Goal: Task Accomplishment & Management: Use online tool/utility

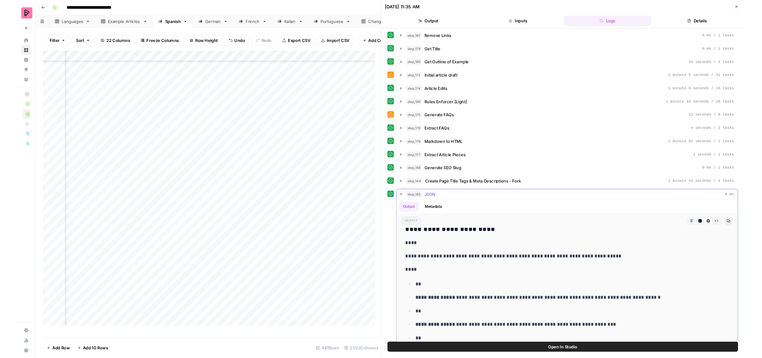
scroll to position [674, 0]
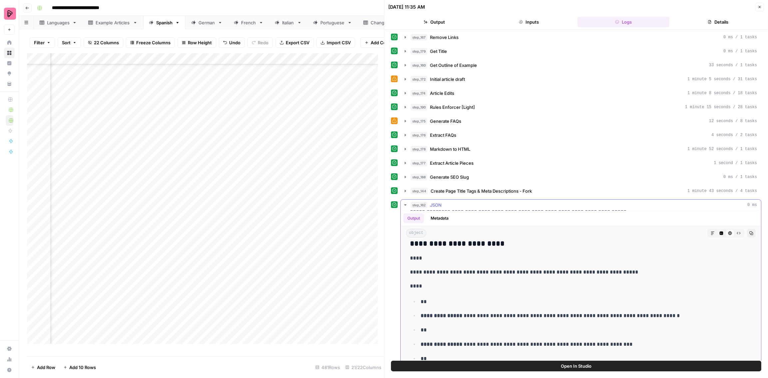
click at [519, 254] on p "****" at bounding box center [575, 258] width 330 height 9
click at [747, 229] on button "Copy" at bounding box center [751, 233] width 9 height 9
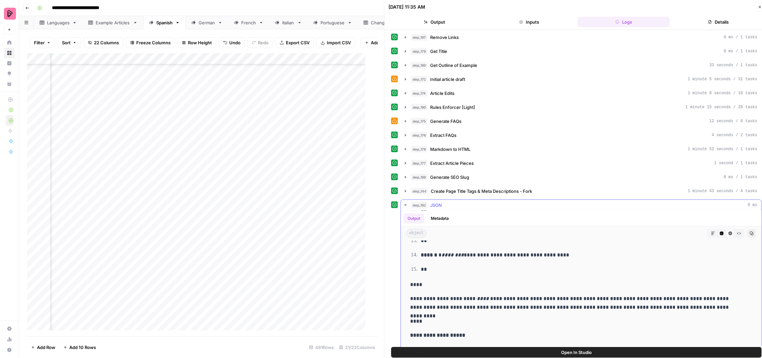
scroll to position [366, 0]
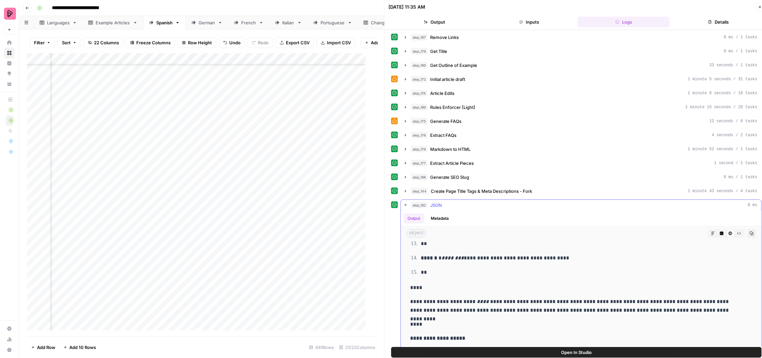
click at [434, 213] on button "Metadata" at bounding box center [440, 218] width 26 height 10
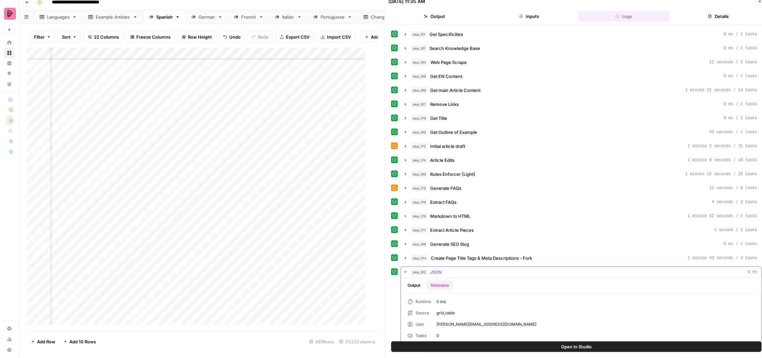
scroll to position [6, 0]
click at [412, 280] on button "Output" at bounding box center [413, 285] width 21 height 10
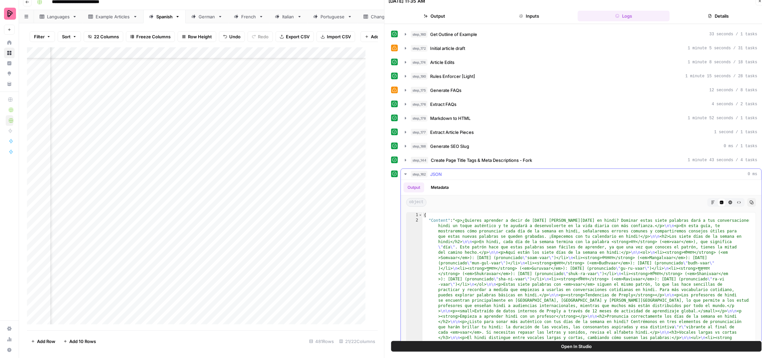
scroll to position [155, 0]
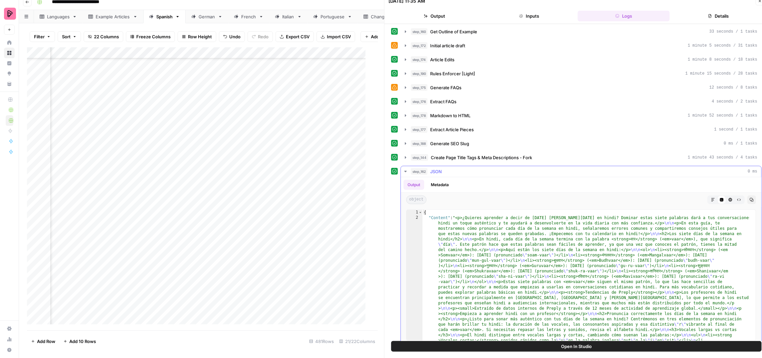
click at [711, 198] on icon "button" at bounding box center [713, 200] width 4 height 4
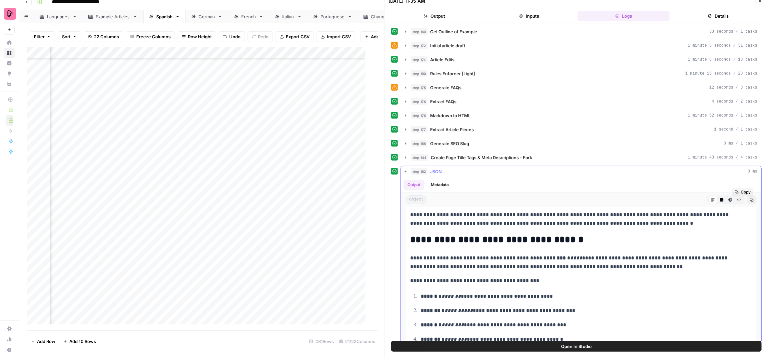
scroll to position [39, 0]
click at [569, 237] on h2 "**********" at bounding box center [575, 239] width 330 height 11
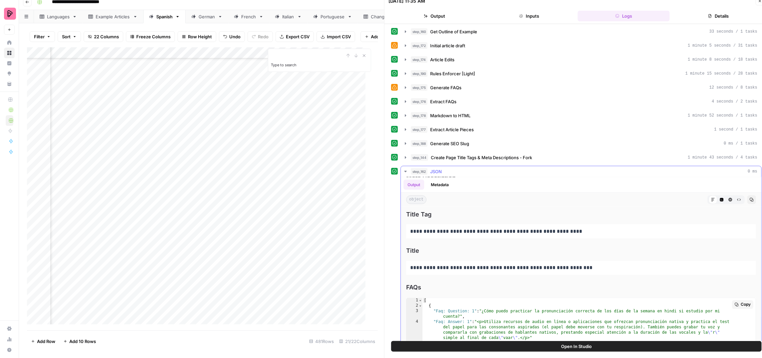
scroll to position [2132, 0]
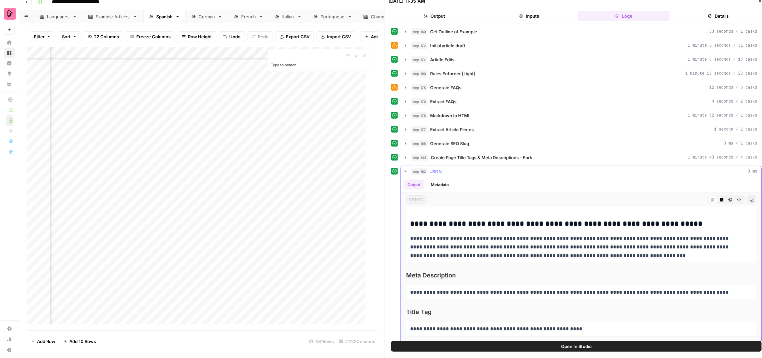
drag, startPoint x: 410, startPoint y: 224, endPoint x: 642, endPoint y: 249, distance: 233.5
copy div "**********"
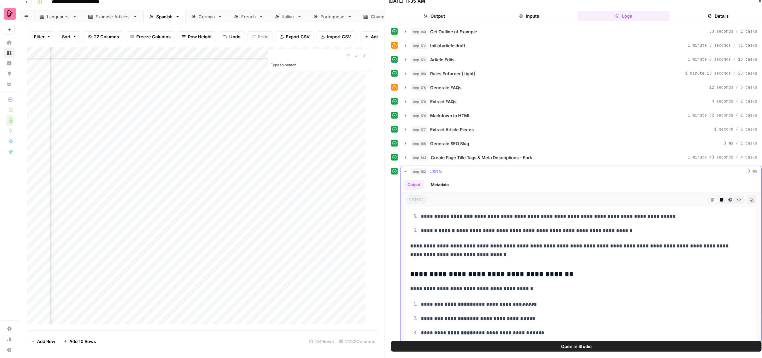
scroll to position [1704, 0]
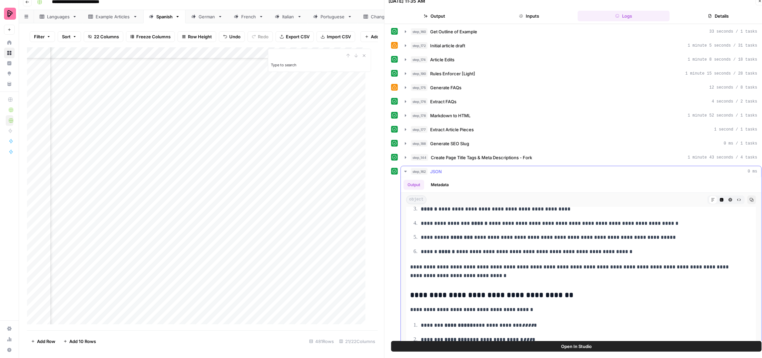
click at [404, 169] on icon "button" at bounding box center [405, 171] width 5 height 5
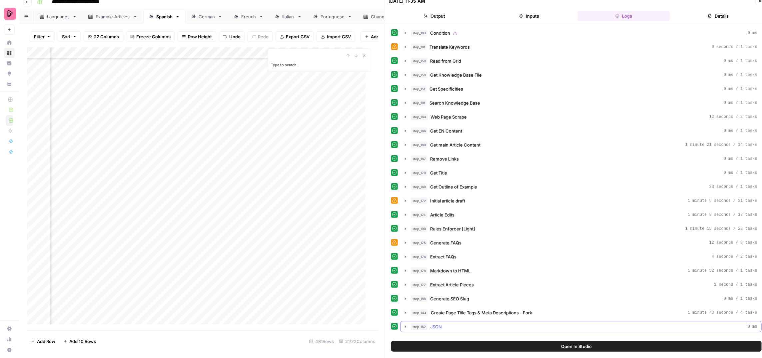
click at [404, 324] on icon "button" at bounding box center [405, 326] width 5 height 5
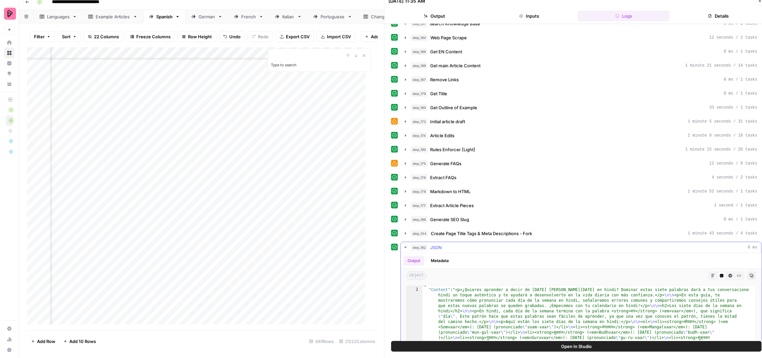
scroll to position [4, 0]
click at [468, 14] on button "Output" at bounding box center [434, 16] width 92 height 11
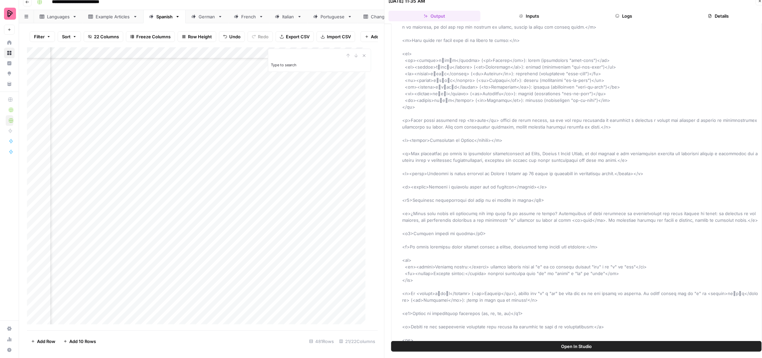
click at [621, 13] on button "Logs" at bounding box center [623, 16] width 92 height 11
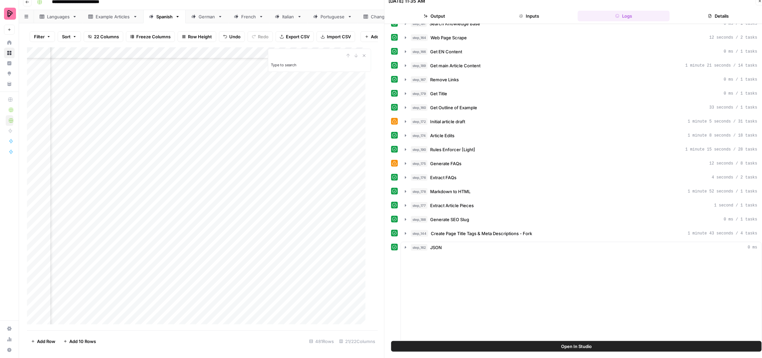
scroll to position [0, 0]
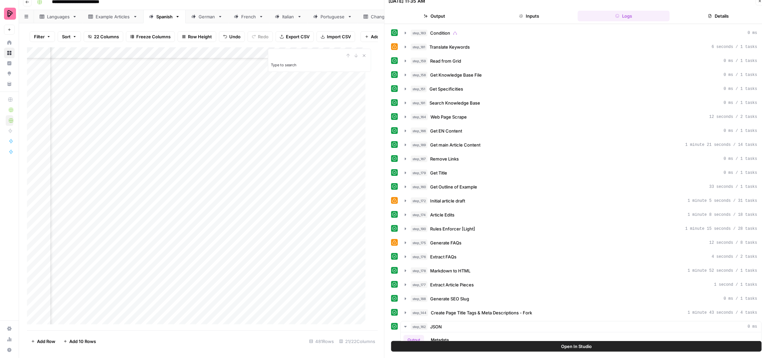
click at [461, 19] on button "Output" at bounding box center [434, 16] width 92 height 11
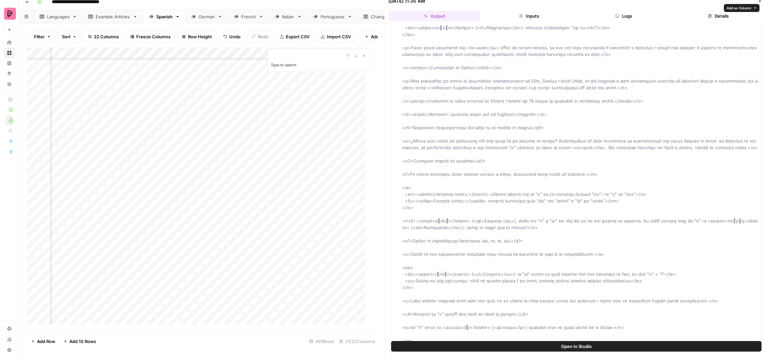
scroll to position [120, 0]
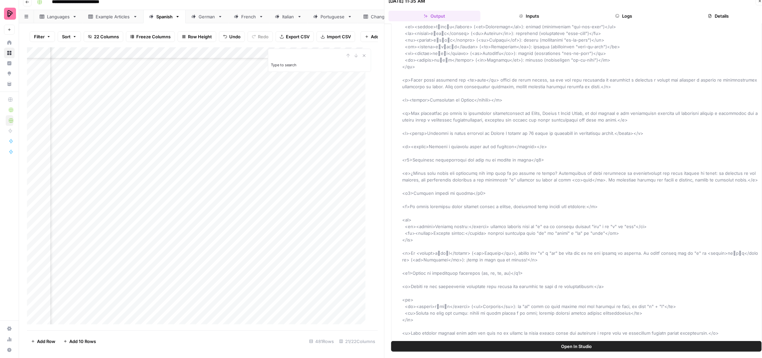
click at [624, 14] on button "Logs" at bounding box center [623, 16] width 92 height 11
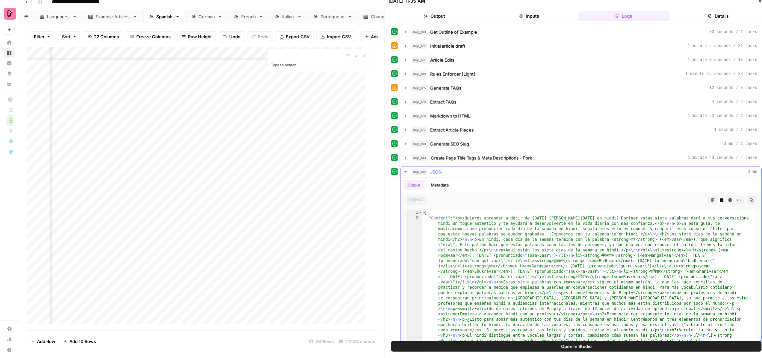
scroll to position [13, 0]
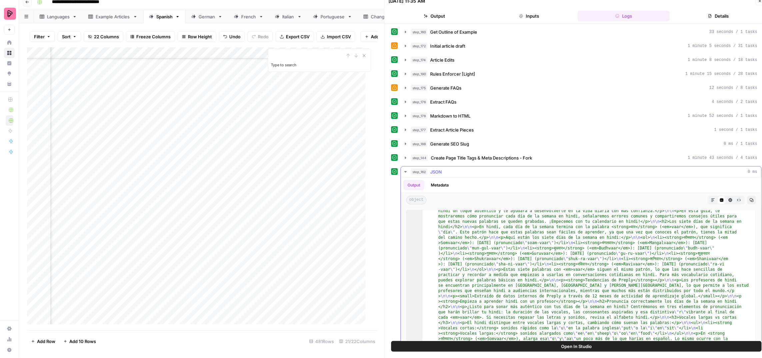
click at [708, 196] on button "Markdown" at bounding box center [712, 200] width 9 height 9
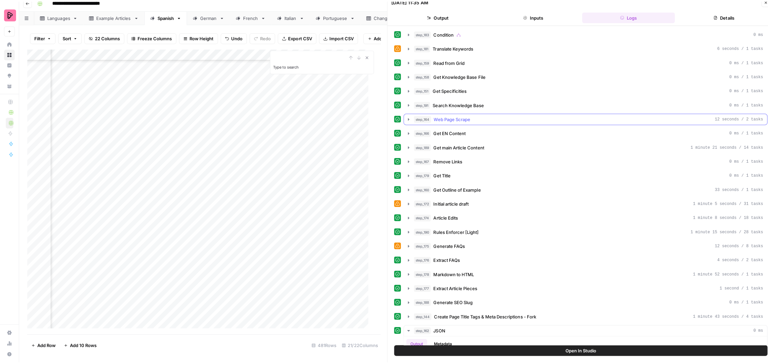
scroll to position [0, 0]
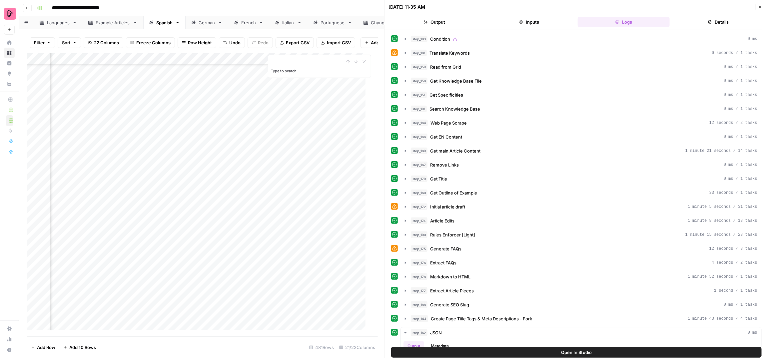
click at [757, 8] on button "Close" at bounding box center [759, 7] width 9 height 9
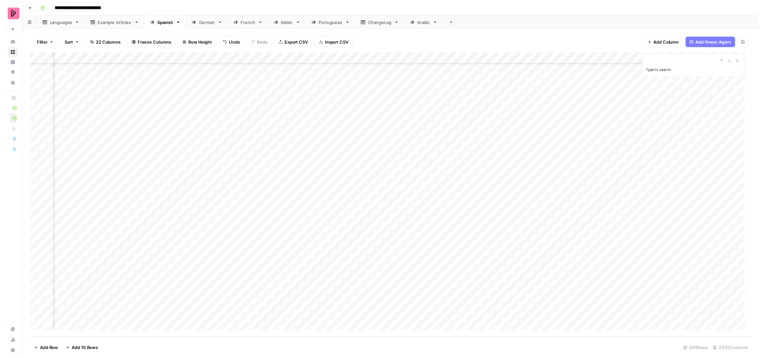
scroll to position [5185, 442]
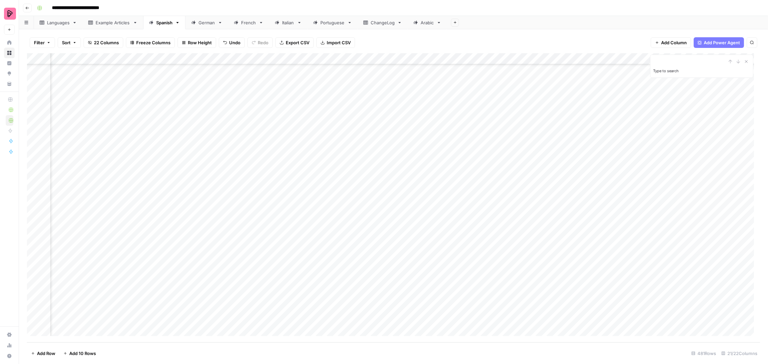
click at [424, 218] on div "Add Column" at bounding box center [393, 197] width 733 height 289
click at [442, 217] on div "Add Column" at bounding box center [393, 197] width 733 height 289
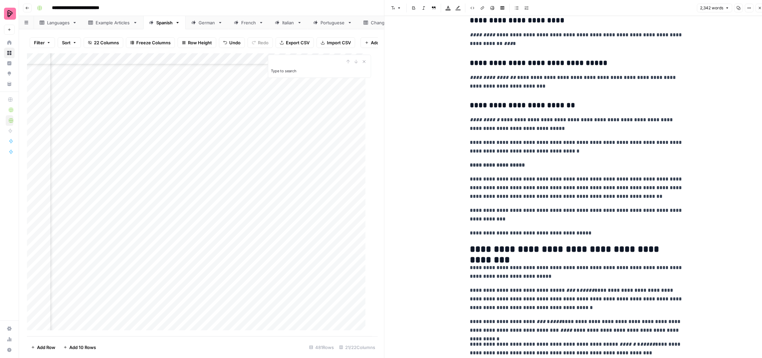
scroll to position [674, 0]
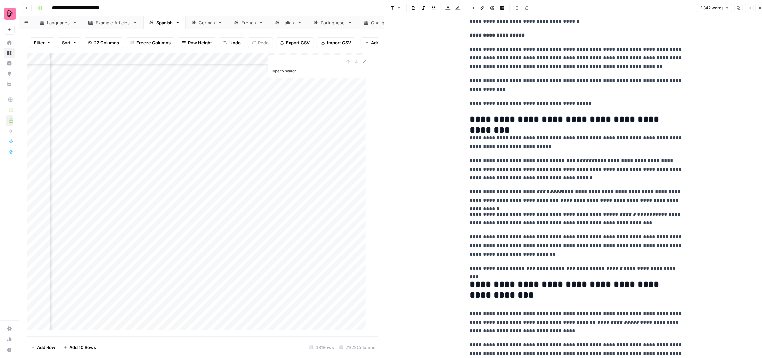
click at [545, 188] on p "**********" at bounding box center [576, 196] width 213 height 17
copy div "**********"
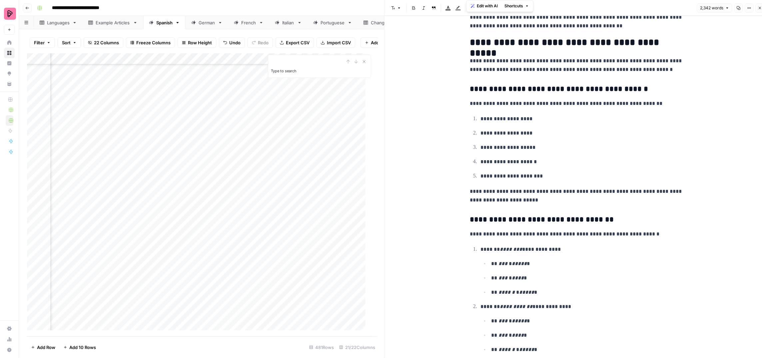
scroll to position [0, 0]
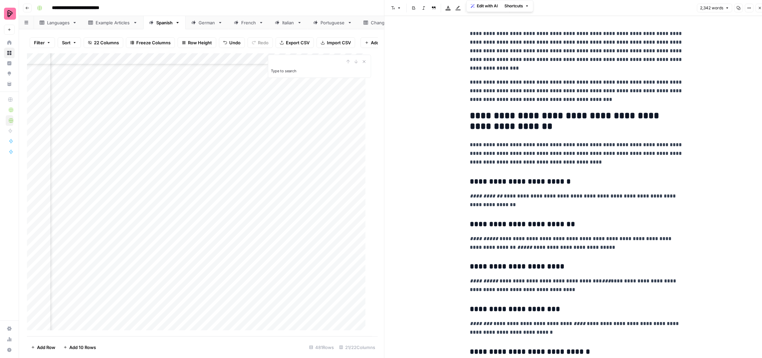
click at [757, 8] on button "Close" at bounding box center [759, 8] width 9 height 9
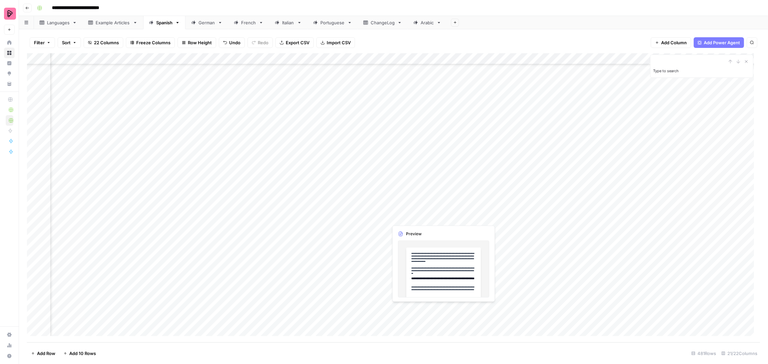
click at [425, 217] on div "Add Column" at bounding box center [393, 197] width 733 height 289
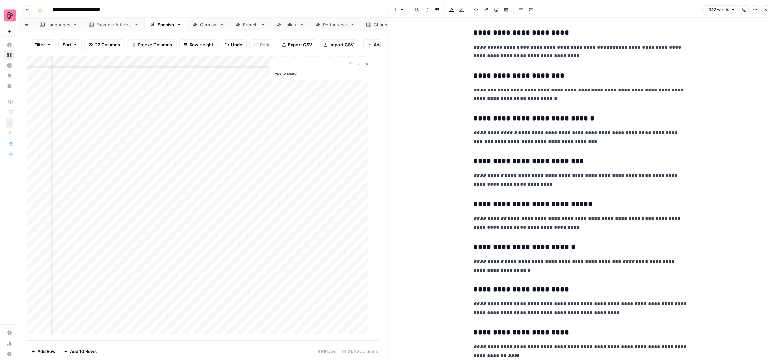
scroll to position [273, 0]
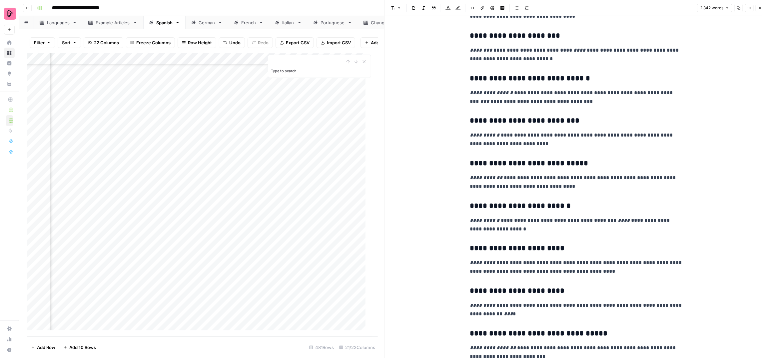
click at [207, 21] on div "German" at bounding box center [206, 22] width 17 height 7
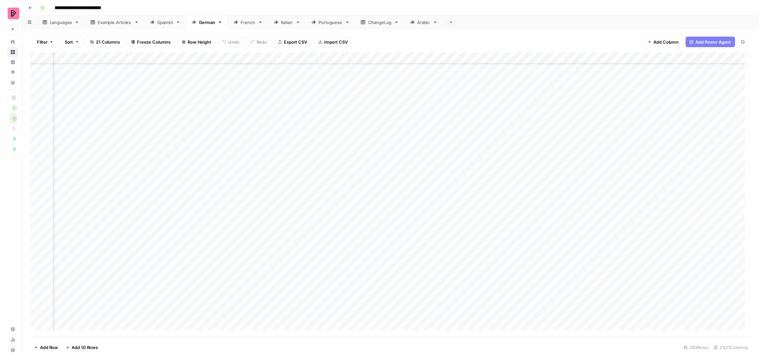
scroll to position [2848, 415]
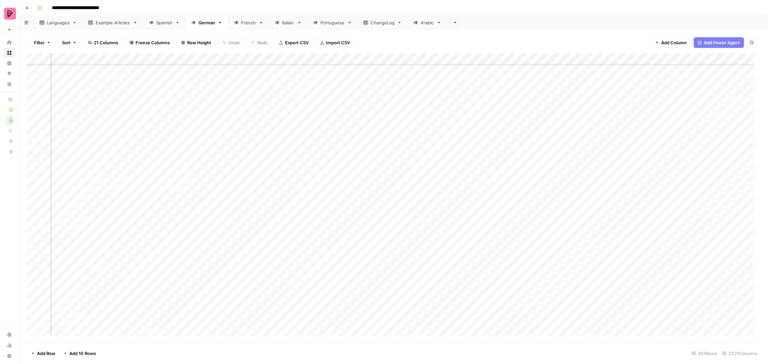
click at [399, 180] on div "Add Column" at bounding box center [393, 197] width 733 height 289
click at [398, 197] on div "Add Column" at bounding box center [393, 197] width 733 height 289
click at [405, 225] on div "Add Column" at bounding box center [393, 197] width 733 height 289
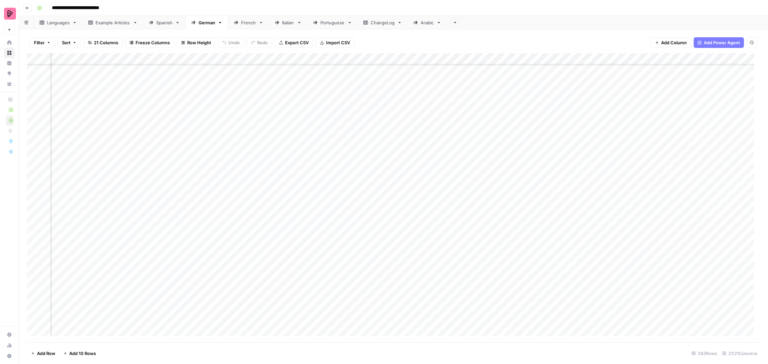
click at [405, 225] on div "Add Column" at bounding box center [393, 197] width 733 height 289
click at [413, 196] on div "Add Column" at bounding box center [393, 197] width 733 height 289
click at [402, 261] on div "Add Column" at bounding box center [393, 197] width 733 height 289
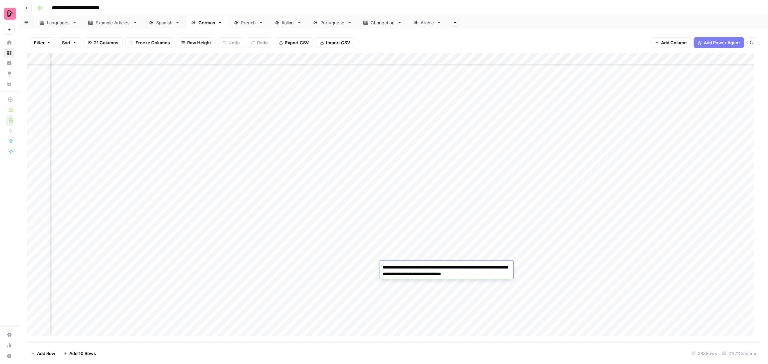
click at [416, 291] on div "Add Column" at bounding box center [393, 197] width 733 height 289
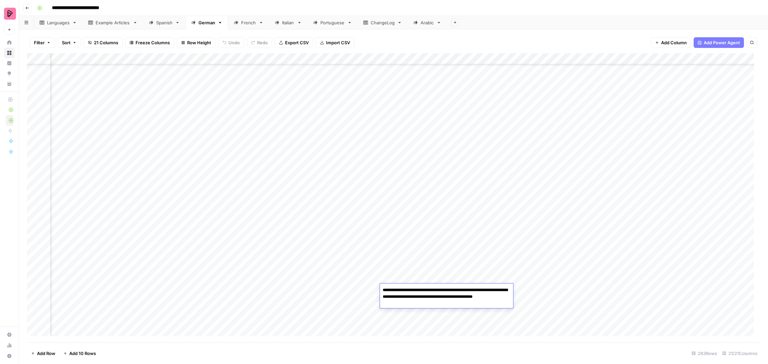
drag, startPoint x: 415, startPoint y: 304, endPoint x: 421, endPoint y: 298, distance: 8.9
click at [421, 298] on textarea "**********" at bounding box center [446, 297] width 133 height 23
click at [53, 24] on div "Languages" at bounding box center [58, 22] width 23 height 7
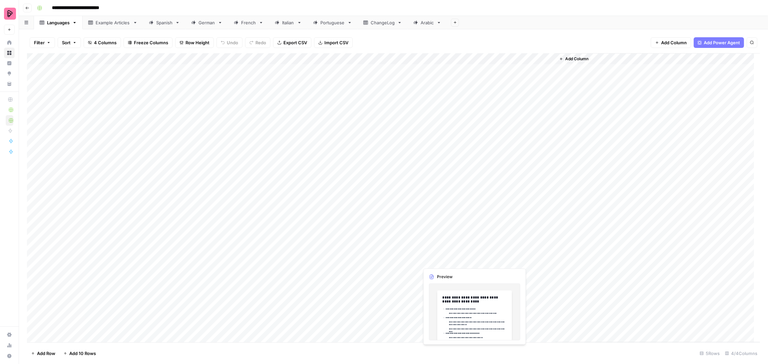
click at [493, 217] on div "Add Column" at bounding box center [393, 197] width 733 height 289
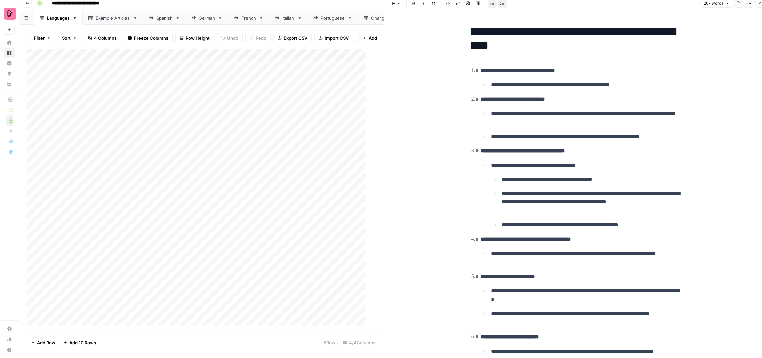
scroll to position [6, 0]
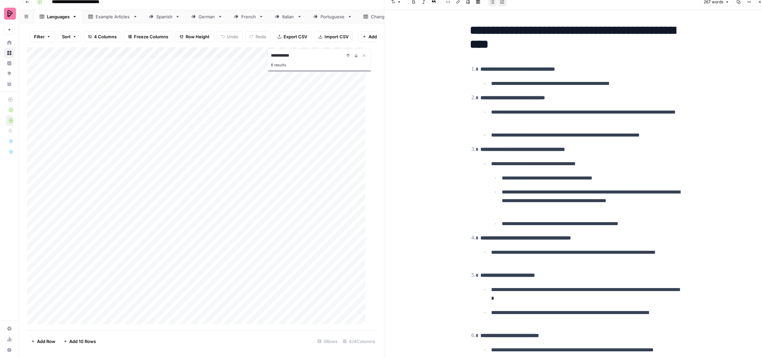
type input "**********"
click at [455, 242] on div at bounding box center [487, 216] width 137 height 102
click at [458, 219] on div at bounding box center [487, 216] width 137 height 102
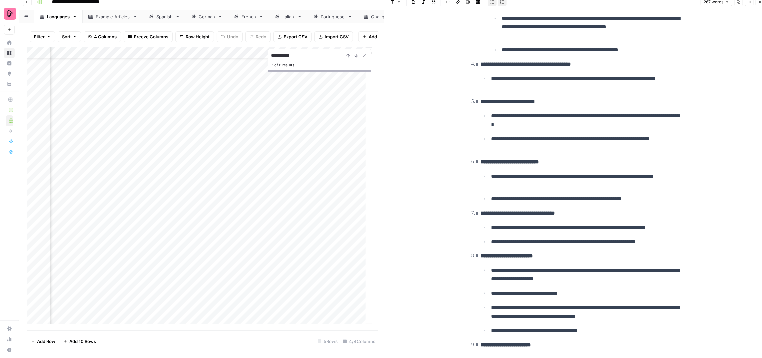
scroll to position [287, 0]
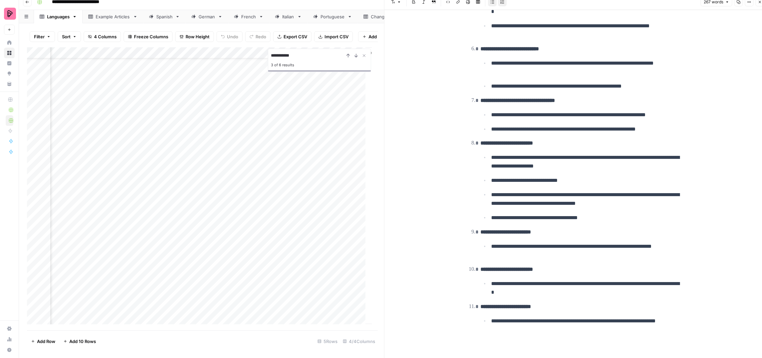
click at [175, 206] on div "Add Column" at bounding box center [199, 188] width 345 height 283
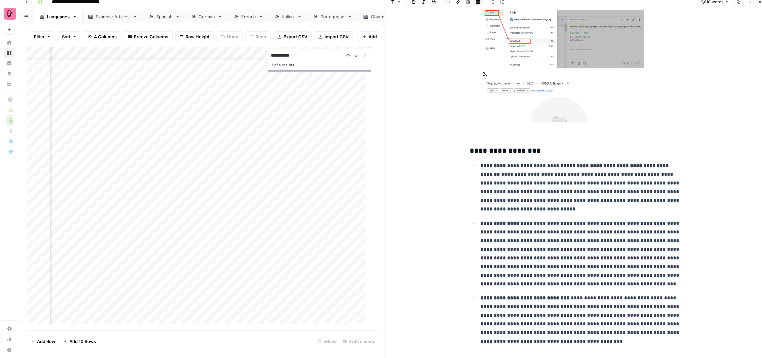
scroll to position [6902, 0]
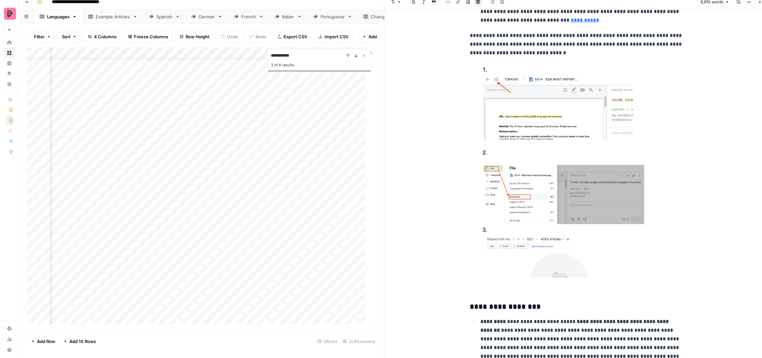
click at [597, 186] on img at bounding box center [576, 170] width 213 height 215
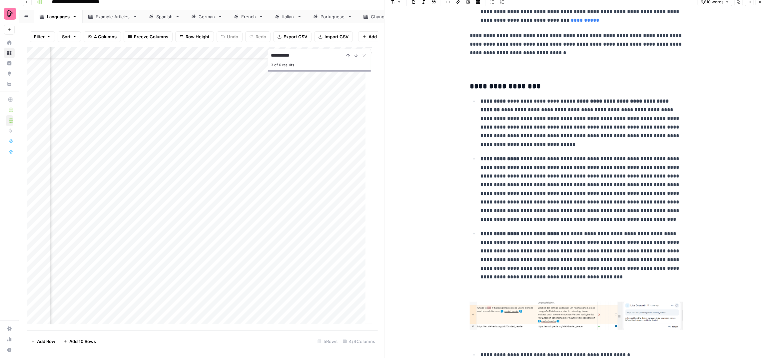
click at [531, 302] on img at bounding box center [576, 316] width 213 height 28
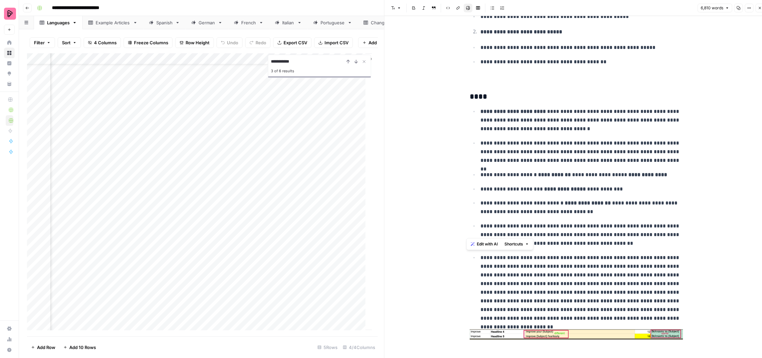
scroll to position [6026, 0]
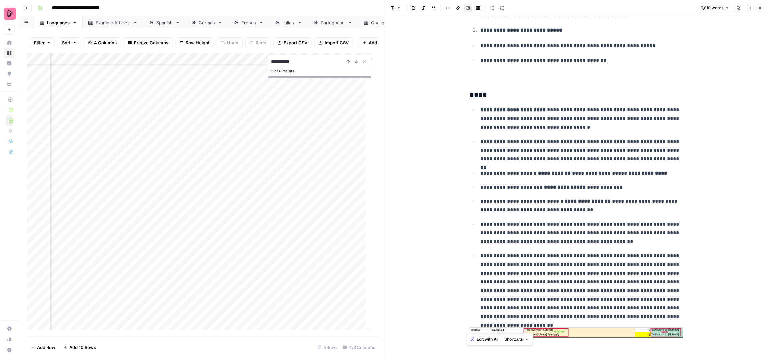
drag, startPoint x: 467, startPoint y: 54, endPoint x: 690, endPoint y: 317, distance: 345.2
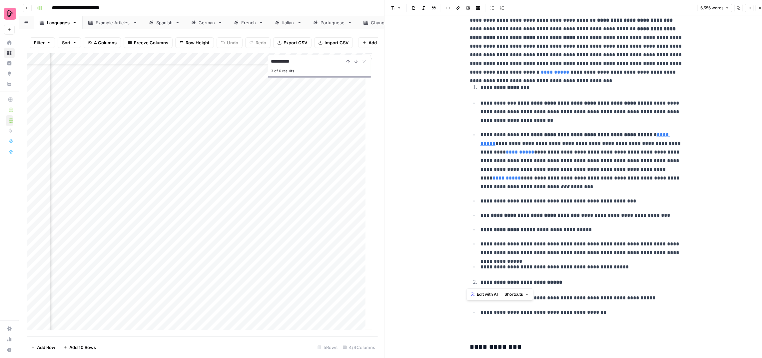
scroll to position [5781, 0]
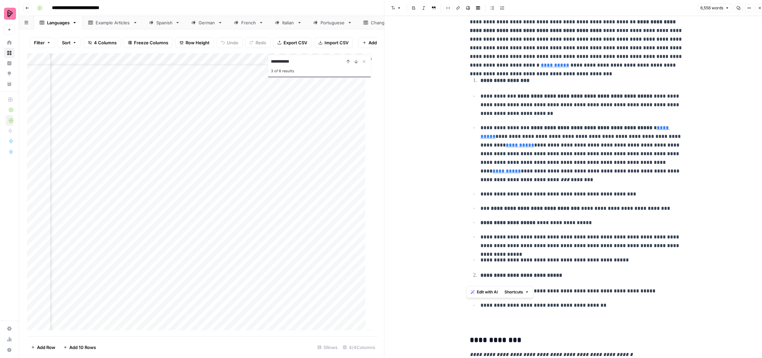
drag, startPoint x: 467, startPoint y: 30, endPoint x: 602, endPoint y: 279, distance: 283.6
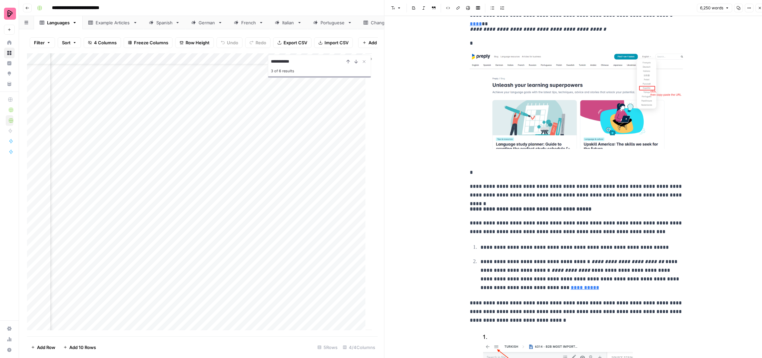
scroll to position [6042, 0]
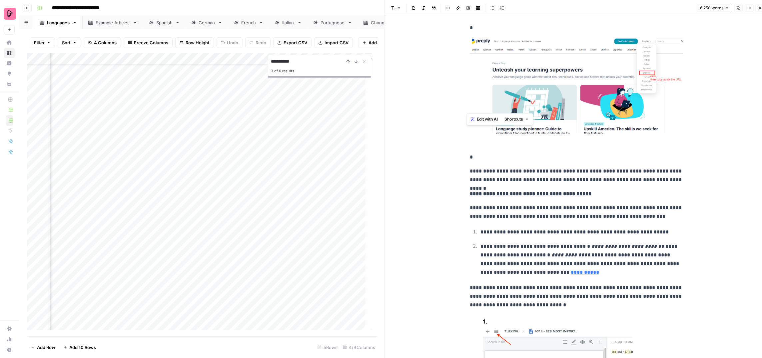
drag, startPoint x: 466, startPoint y: 133, endPoint x: 559, endPoint y: 280, distance: 174.4
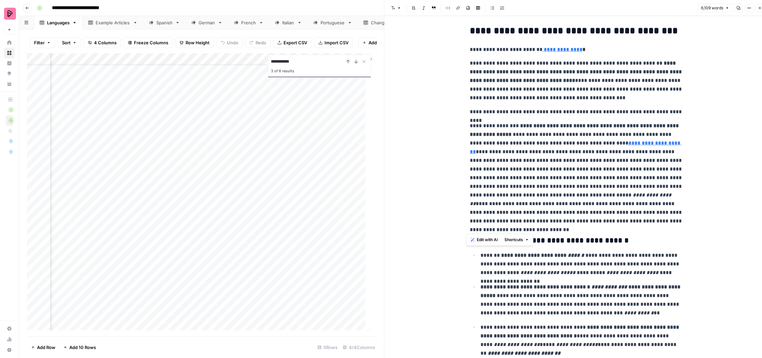
scroll to position [6803, 0]
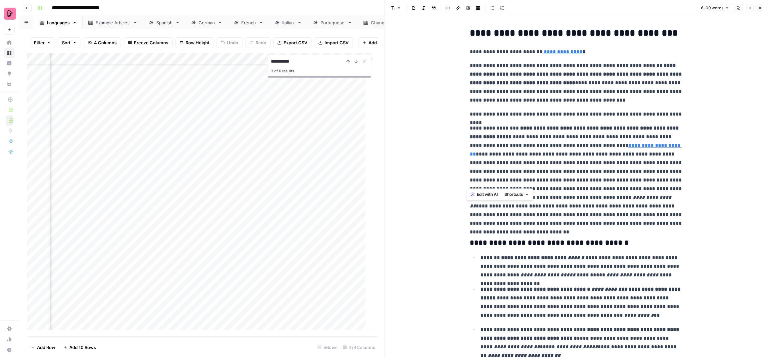
drag, startPoint x: 467, startPoint y: 158, endPoint x: 655, endPoint y: 180, distance: 189.5
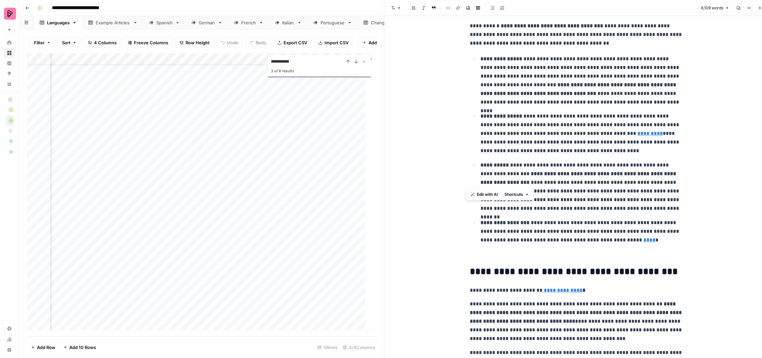
scroll to position [6548, 0]
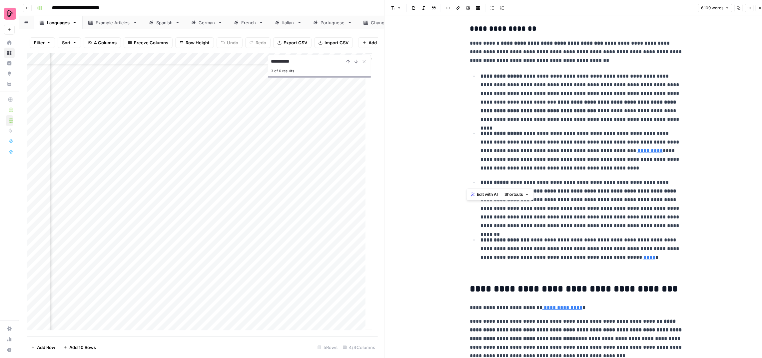
click at [597, 236] on p "**********" at bounding box center [581, 249] width 202 height 26
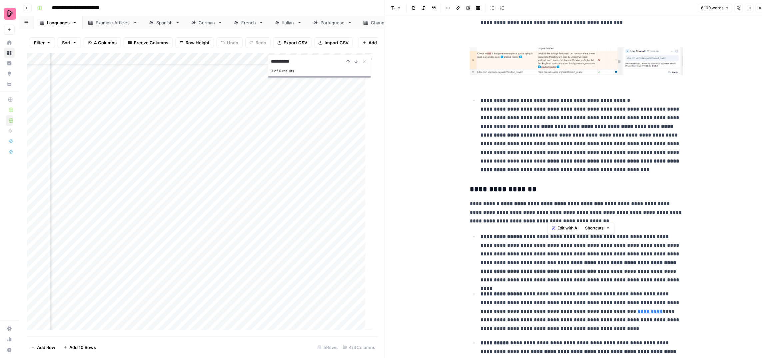
scroll to position [6244, 0]
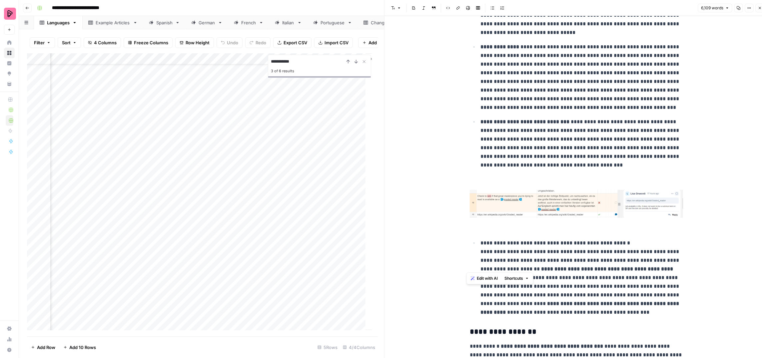
drag, startPoint x: 613, startPoint y: 215, endPoint x: 465, endPoint y: 285, distance: 163.6
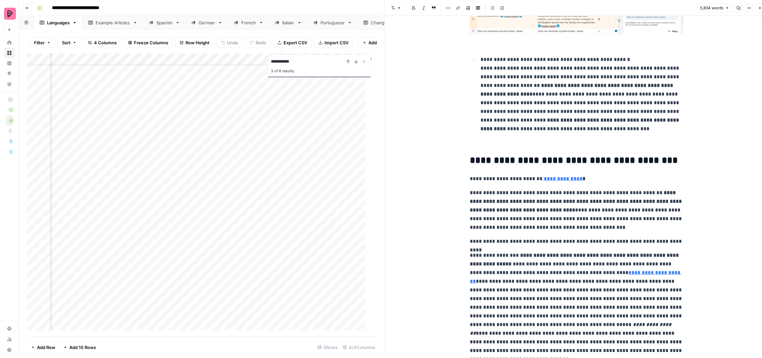
scroll to position [6430, 0]
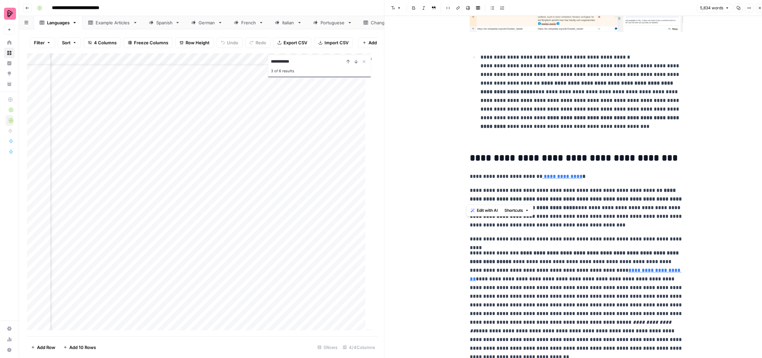
drag, startPoint x: 677, startPoint y: 198, endPoint x: 462, endPoint y: 133, distance: 225.7
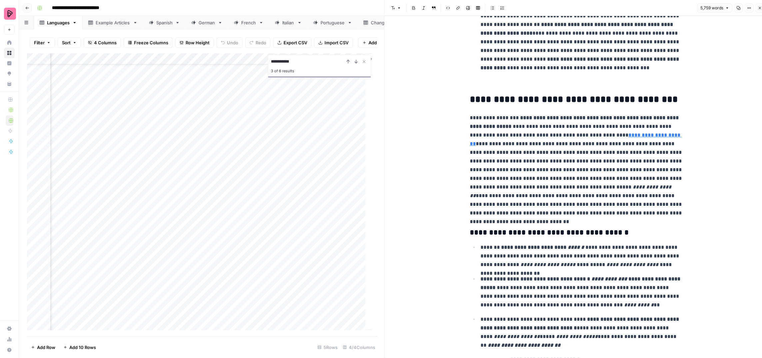
scroll to position [6489, 0]
drag, startPoint x: 633, startPoint y: 177, endPoint x: 419, endPoint y: 75, distance: 236.9
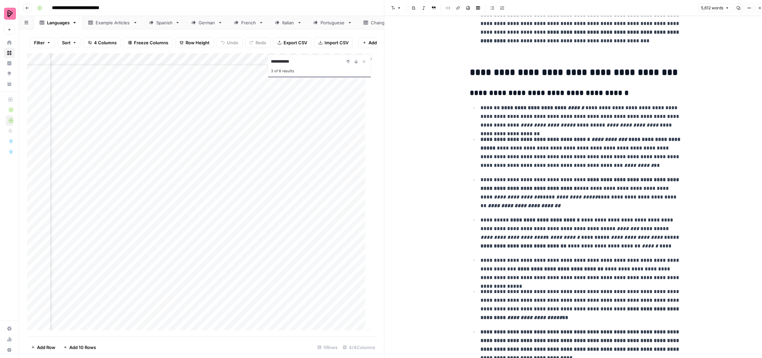
scroll to position [6519, 0]
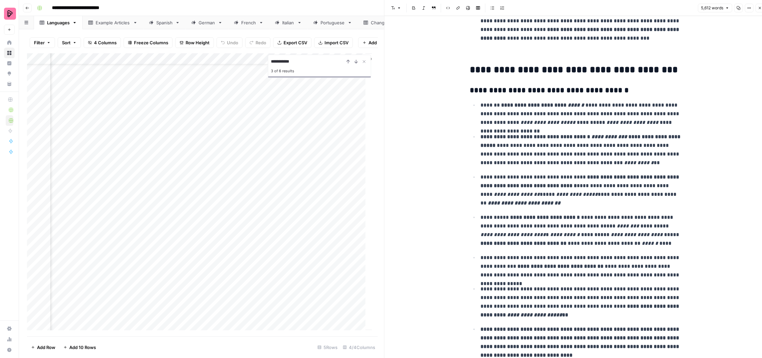
click at [588, 133] on p "**********" at bounding box center [581, 150] width 202 height 35
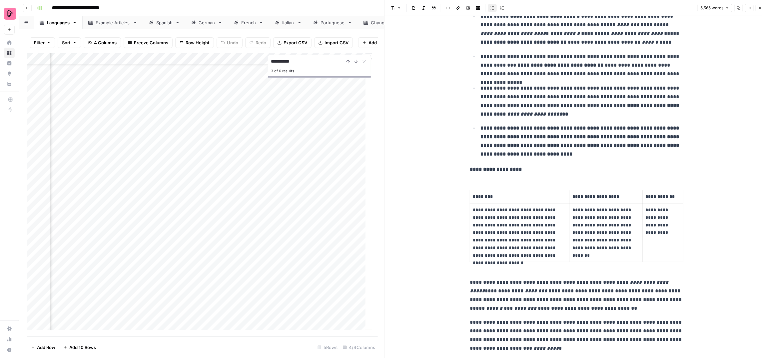
scroll to position [6761, 0]
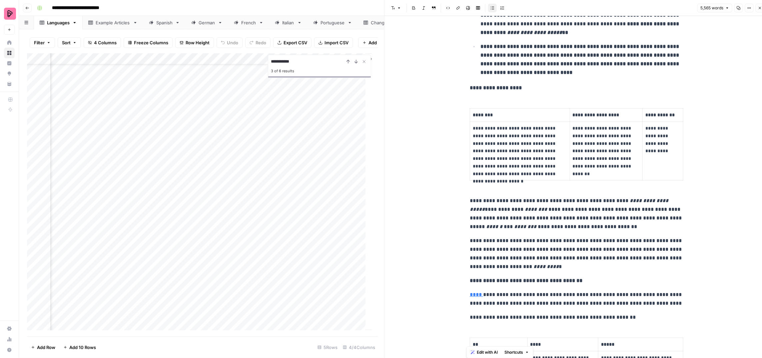
copy div "**********"
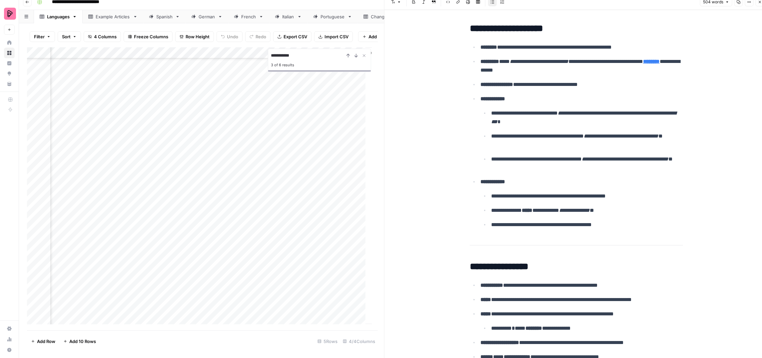
scroll to position [48, 190]
click at [516, 206] on p "**********" at bounding box center [587, 210] width 192 height 9
click at [260, 176] on div "Add Column" at bounding box center [199, 188] width 345 height 283
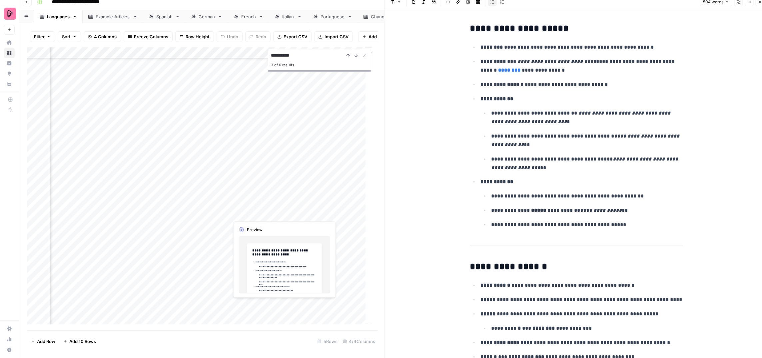
click at [162, 173] on div "Add Column" at bounding box center [199, 188] width 345 height 283
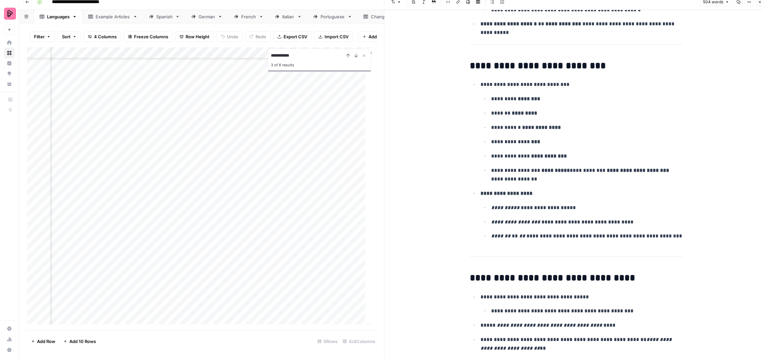
scroll to position [1203, 0]
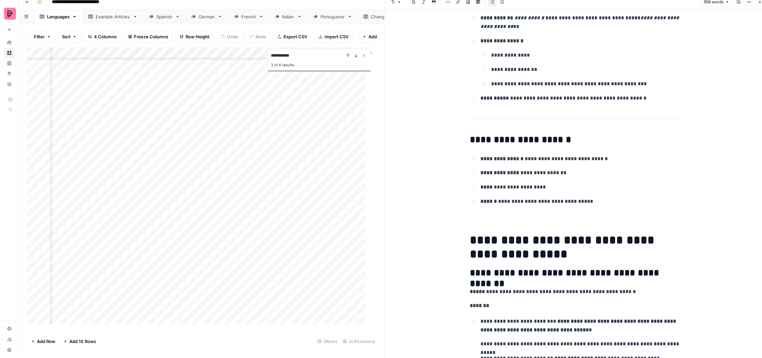
scroll to position [1438, 0]
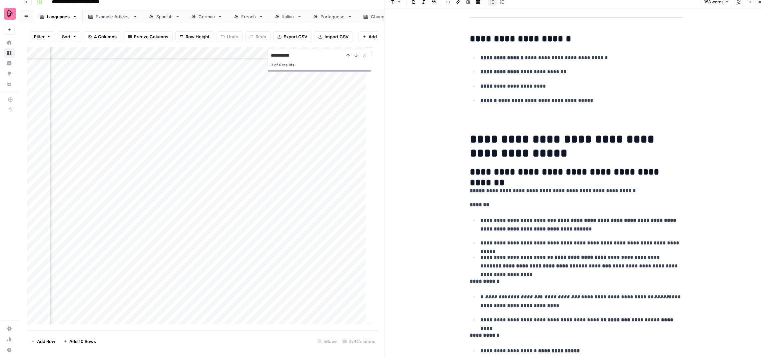
click at [643, 112] on p at bounding box center [576, 116] width 213 height 9
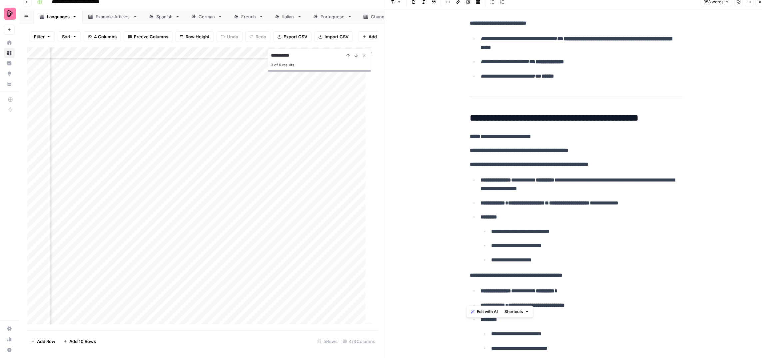
scroll to position [2282, 0]
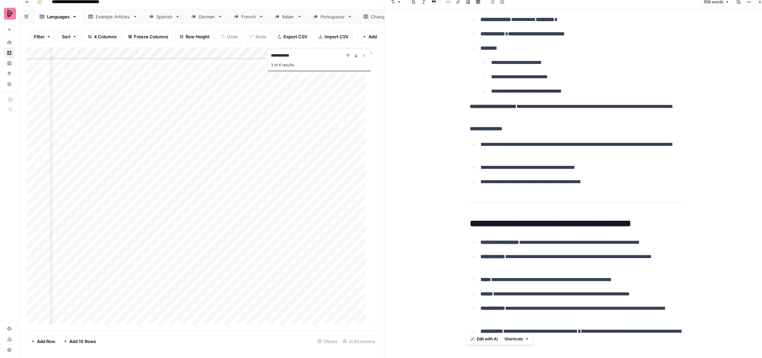
drag, startPoint x: 466, startPoint y: 132, endPoint x: 623, endPoint y: 351, distance: 270.6
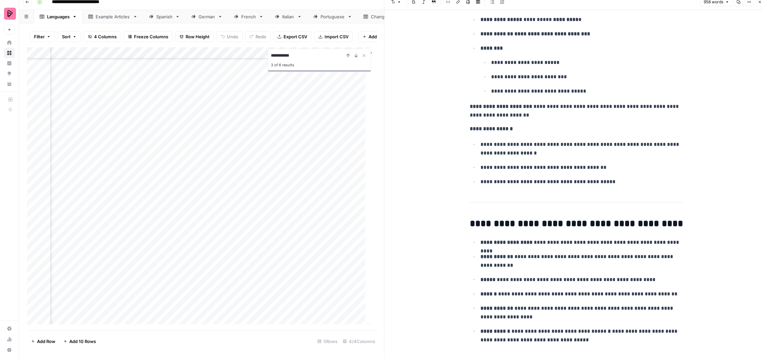
click at [279, 170] on div "Add Column" at bounding box center [199, 188] width 345 height 283
click at [143, 150] on div "Add Column" at bounding box center [199, 188] width 345 height 283
click at [312, 152] on div "Add Column" at bounding box center [199, 188] width 345 height 283
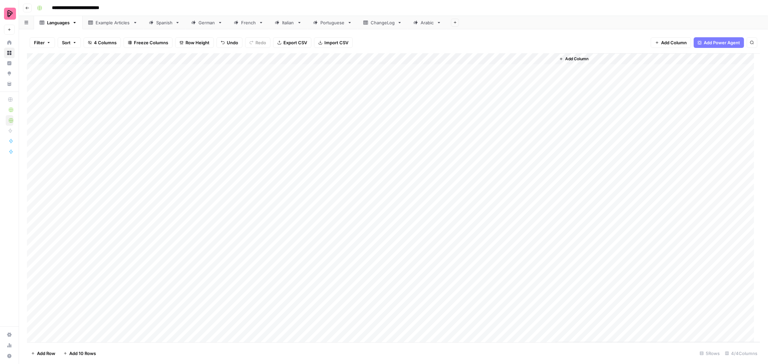
click at [199, 21] on div "German" at bounding box center [206, 22] width 17 height 7
click at [540, 194] on div "Add Column" at bounding box center [393, 197] width 733 height 289
click at [540, 194] on textarea "**********" at bounding box center [585, 202] width 133 height 23
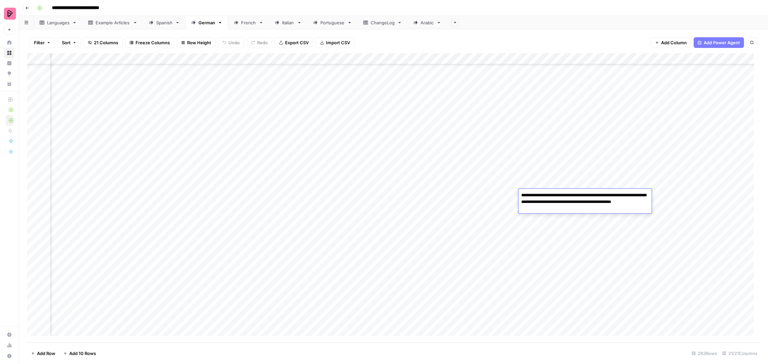
click at [512, 233] on div "Add Column" at bounding box center [393, 197] width 733 height 289
click at [170, 207] on div "Add Column" at bounding box center [393, 197] width 733 height 289
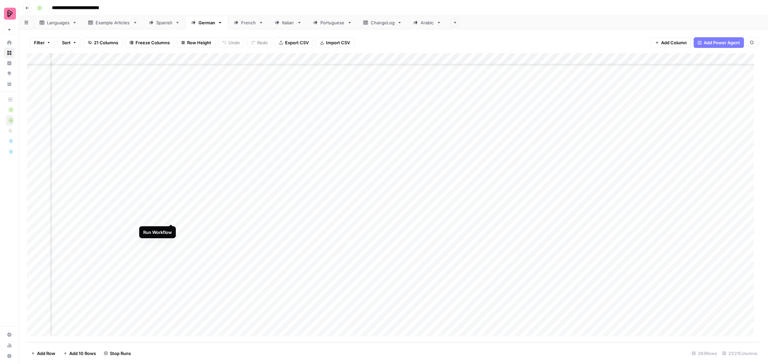
click at [171, 219] on div "Add Column" at bounding box center [393, 197] width 733 height 289
click at [171, 230] on div "Add Column" at bounding box center [393, 197] width 733 height 289
click at [171, 242] on div "Add Column" at bounding box center [393, 197] width 733 height 289
click at [171, 253] on div "Add Column" at bounding box center [393, 197] width 733 height 289
click at [171, 262] on div "Add Column" at bounding box center [393, 197] width 733 height 289
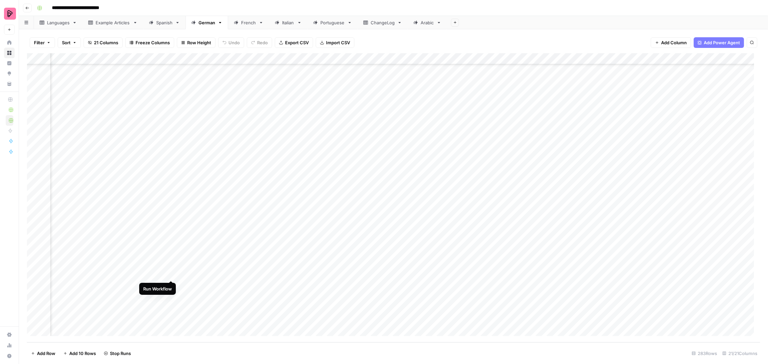
click at [172, 275] on div "Add Column" at bounding box center [393, 197] width 733 height 289
click at [172, 285] on div "Add Column" at bounding box center [393, 197] width 733 height 289
click at [170, 296] on div "Add Column" at bounding box center [393, 197] width 733 height 289
click at [171, 310] on div "Add Column" at bounding box center [393, 197] width 733 height 289
click at [171, 321] on div "Add Column" at bounding box center [393, 197] width 733 height 289
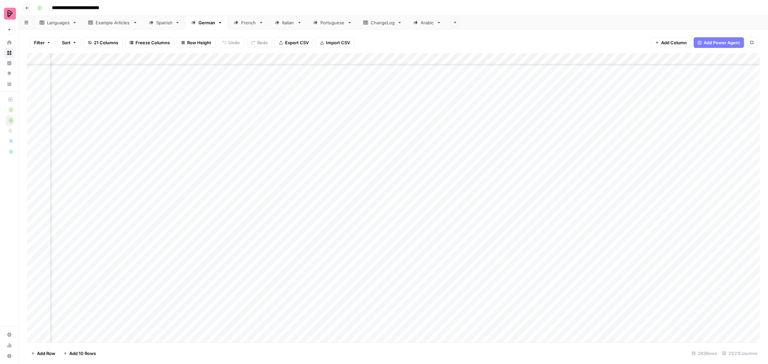
scroll to position [2937, 339]
click at [241, 327] on div "Add Column" at bounding box center [393, 197] width 733 height 289
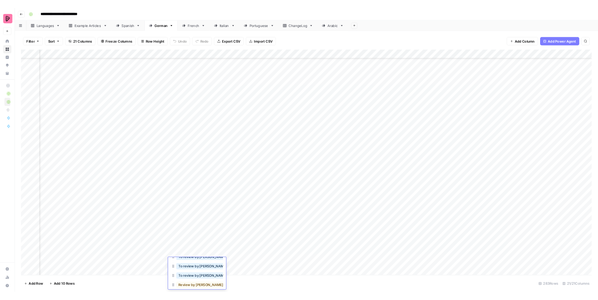
scroll to position [42, 0]
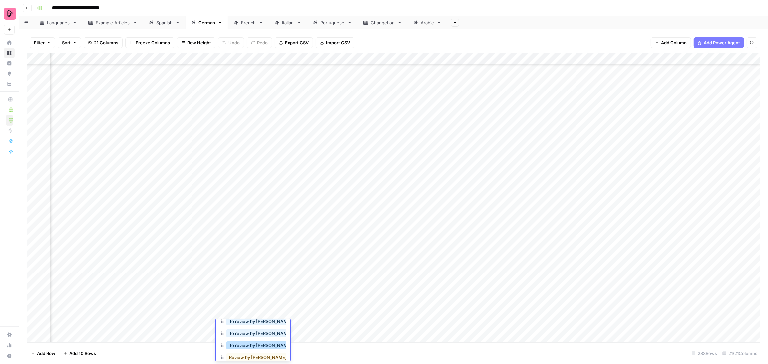
click at [251, 344] on button "To review by [PERSON_NAME]" at bounding box center [260, 346] width 68 height 8
